Goal: Task Accomplishment & Management: Manage account settings

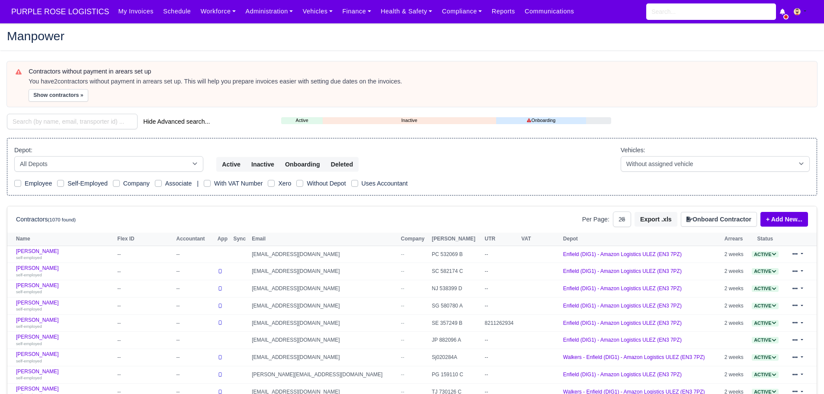
select select "25"
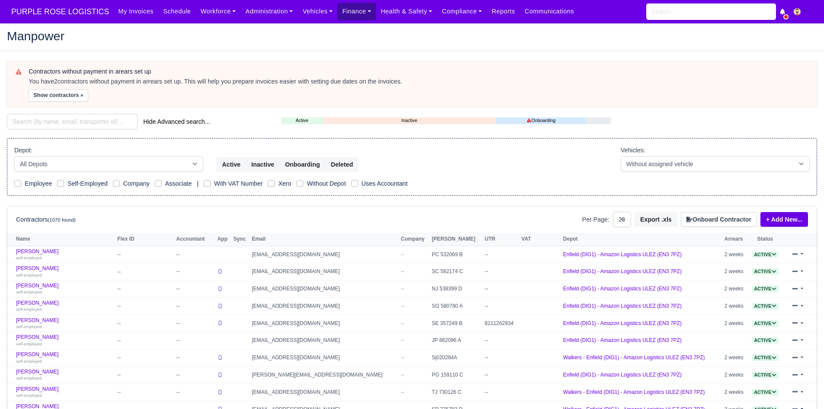
click at [341, 9] on link "Finance" at bounding box center [357, 11] width 39 height 17
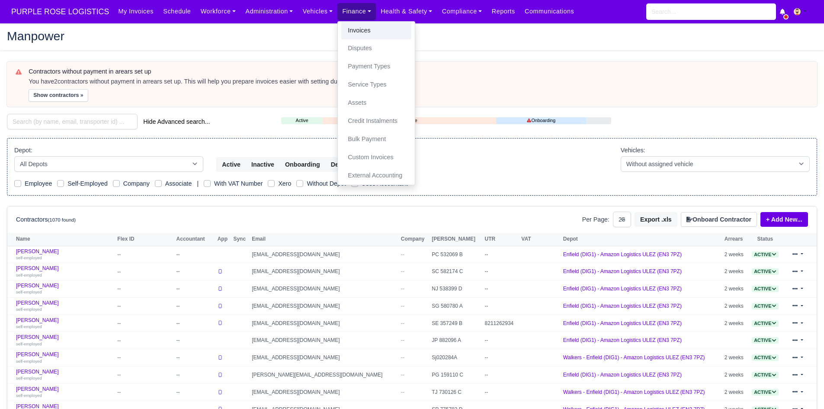
click at [341, 27] on link "Invoices" at bounding box center [376, 31] width 70 height 18
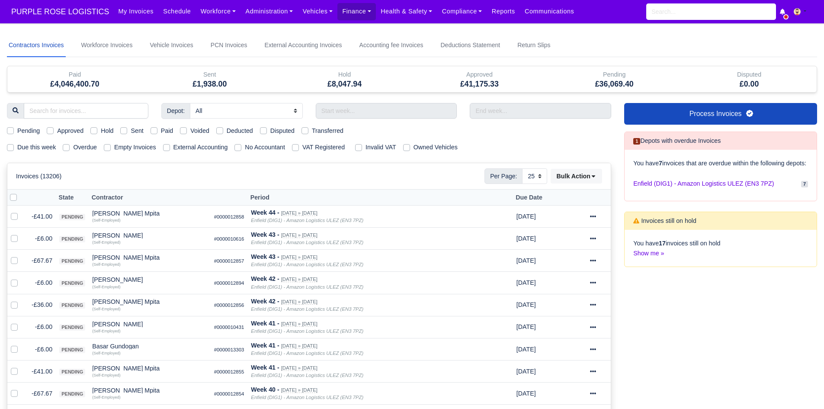
select select "25"
click at [101, 132] on label "Hold" at bounding box center [107, 131] width 13 height 10
click at [96, 132] on input "Hold" at bounding box center [93, 129] width 7 height 7
checkbox input "true"
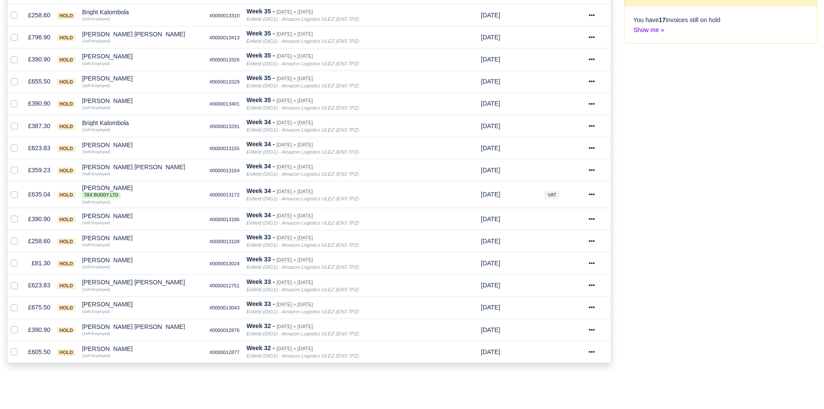
scroll to position [267, 0]
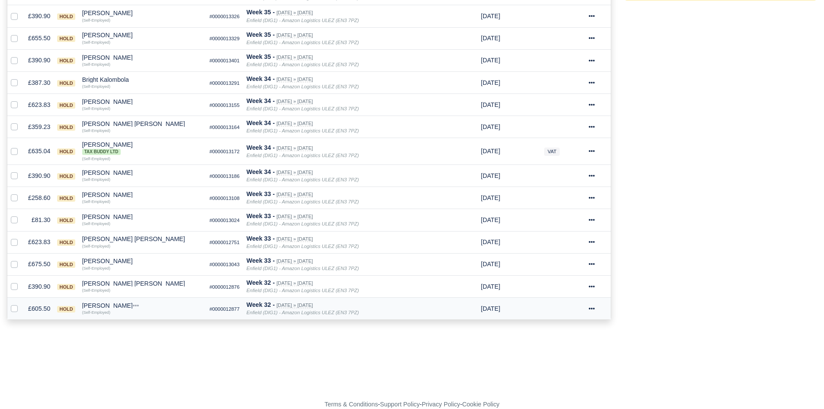
click at [109, 306] on div "[PERSON_NAME]" at bounding box center [142, 305] width 121 height 6
click at [147, 328] on button "Other Invoices" at bounding box center [184, 330] width 120 height 13
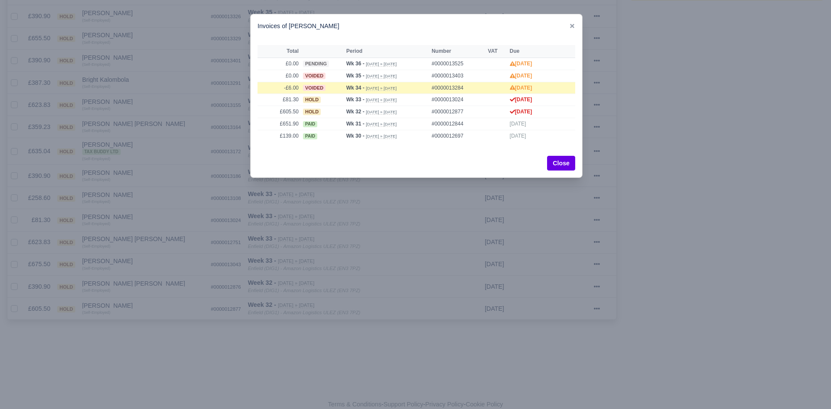
click at [109, 307] on div at bounding box center [415, 204] width 831 height 409
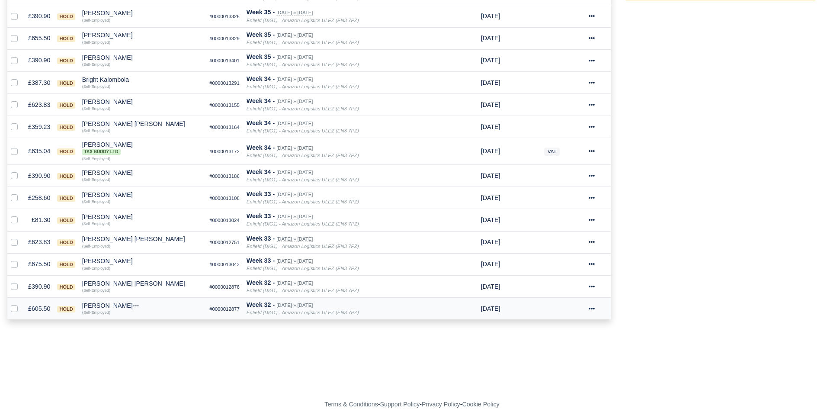
click at [96, 304] on div "[PERSON_NAME]" at bounding box center [142, 305] width 121 height 6
click at [142, 349] on button "Wallet" at bounding box center [184, 343] width 120 height 13
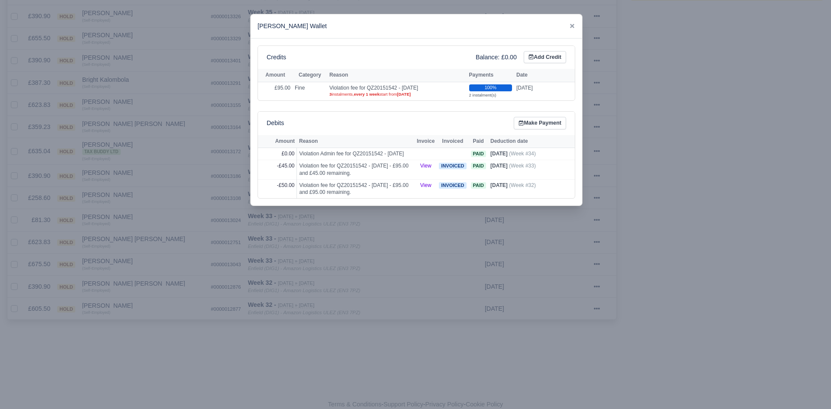
click at [131, 331] on div at bounding box center [415, 204] width 831 height 409
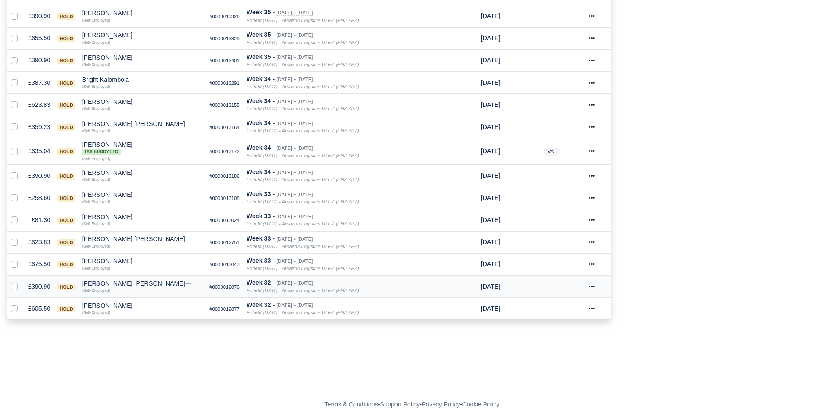
click at [117, 282] on div "[PERSON_NAME] [PERSON_NAME]" at bounding box center [142, 283] width 121 height 6
click at [148, 308] on button "Other Invoices" at bounding box center [184, 307] width 120 height 13
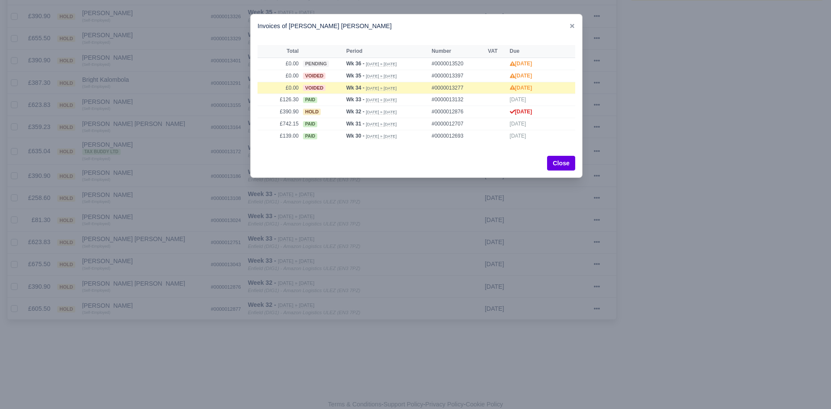
click at [150, 307] on div at bounding box center [415, 204] width 831 height 409
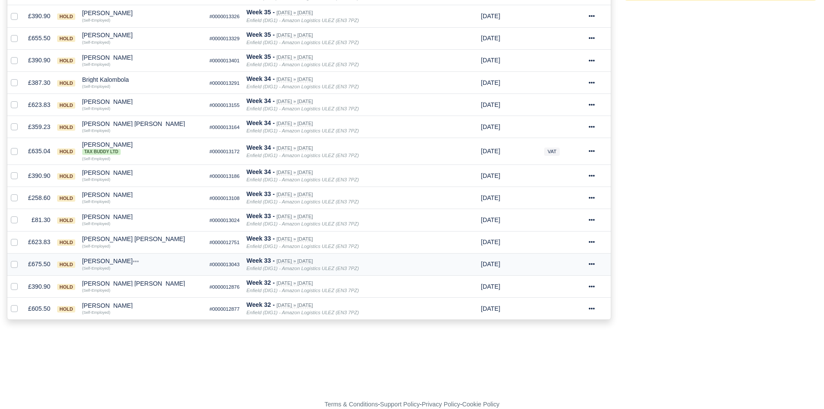
click at [105, 263] on div "[PERSON_NAME]" at bounding box center [142, 261] width 121 height 6
click at [142, 284] on button "Other Invoices" at bounding box center [184, 285] width 120 height 13
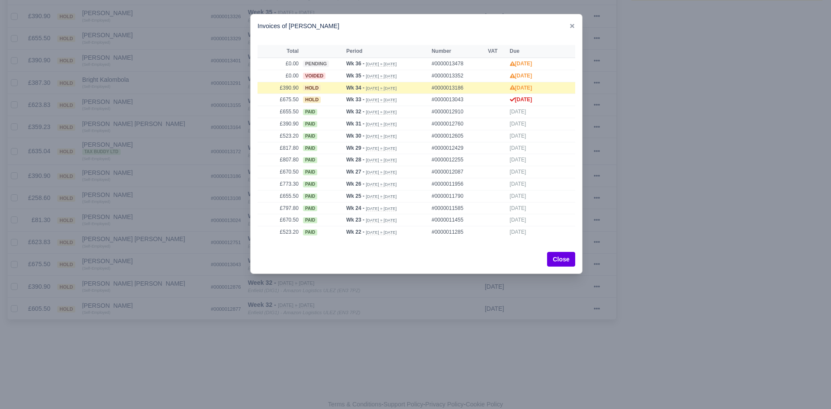
click at [142, 284] on div at bounding box center [415, 204] width 831 height 409
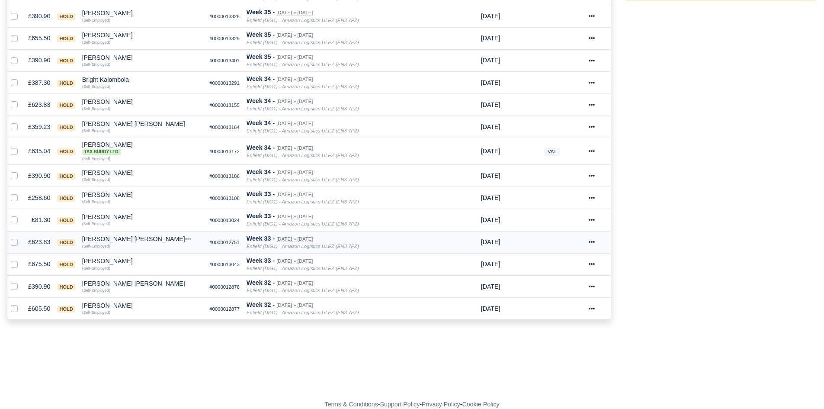
click at [118, 241] on div "[PERSON_NAME] [PERSON_NAME]" at bounding box center [142, 239] width 121 height 6
click at [158, 273] on button "Wallet" at bounding box center [184, 276] width 120 height 13
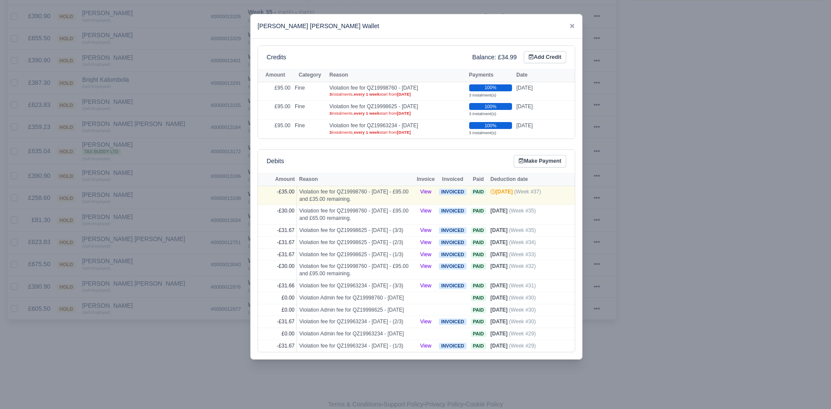
click at [147, 272] on div at bounding box center [415, 204] width 831 height 409
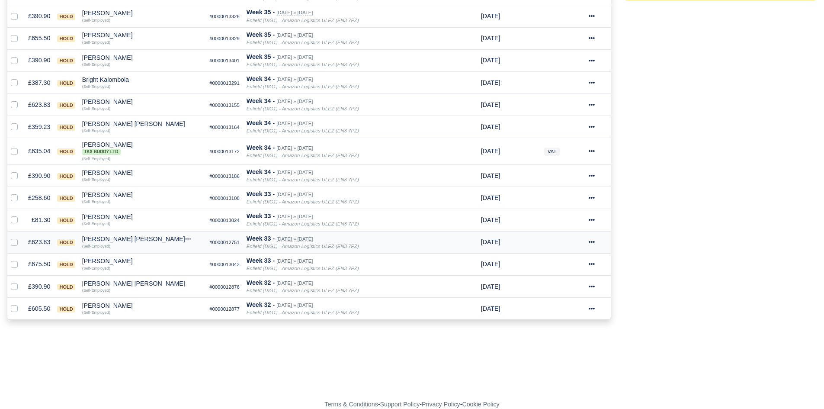
click at [122, 242] on div "(Self-Employed)" at bounding box center [142, 245] width 121 height 6
click at [123, 239] on div "[PERSON_NAME] [PERSON_NAME]" at bounding box center [142, 239] width 121 height 6
click at [145, 260] on button "Other Invoices" at bounding box center [184, 263] width 120 height 13
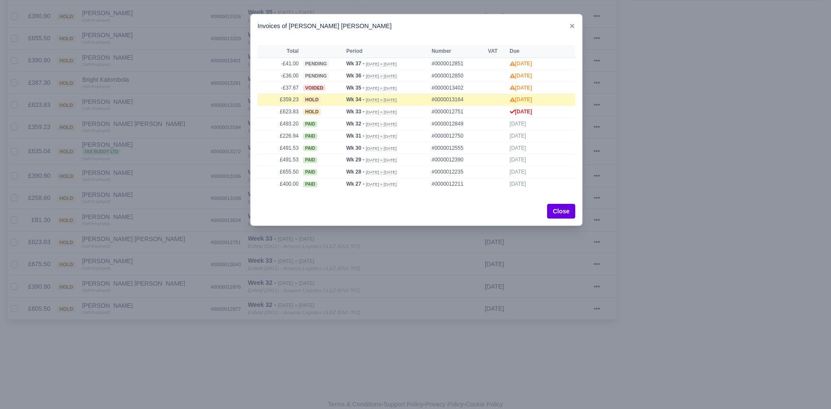
click at [147, 277] on div at bounding box center [415, 204] width 831 height 409
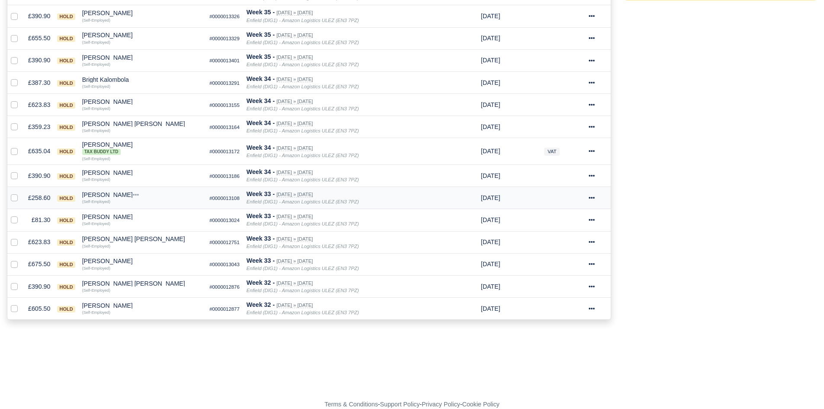
click at [100, 192] on div "[PERSON_NAME]" at bounding box center [142, 195] width 121 height 6
click at [143, 218] on button "Other Invoices" at bounding box center [184, 219] width 120 height 13
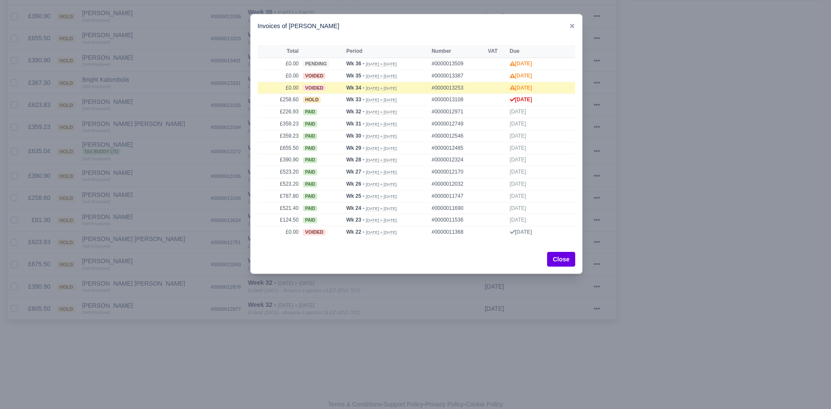
click at [132, 213] on div at bounding box center [415, 204] width 831 height 409
